Goal: Information Seeking & Learning: Learn about a topic

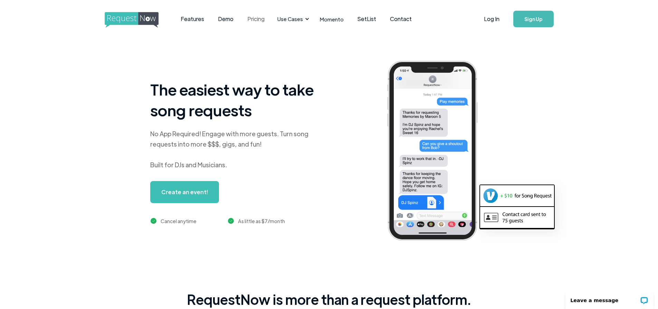
click at [256, 20] on link "Pricing" at bounding box center [255, 18] width 31 height 21
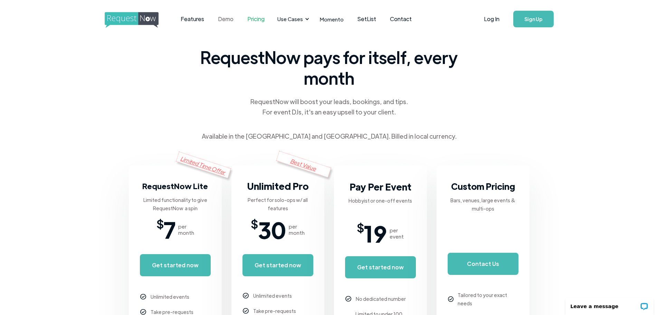
click at [227, 20] on link "Demo" at bounding box center [225, 18] width 29 height 21
